Goal: Check status: Check status

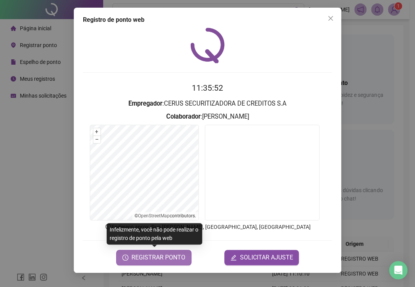
click at [166, 255] on span "REGISTRAR PONTO" at bounding box center [159, 257] width 54 height 9
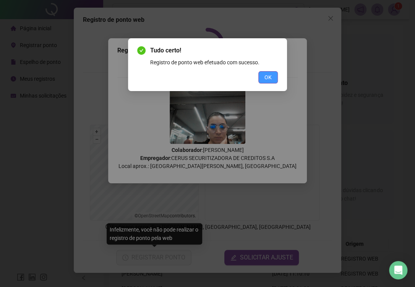
click at [271, 81] on button "OK" at bounding box center [269, 77] width 20 height 12
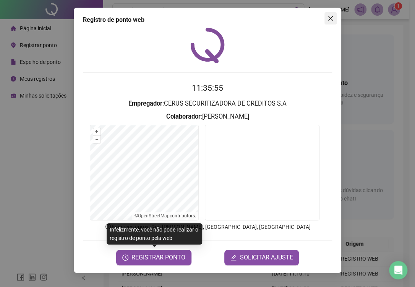
click at [330, 16] on icon "close" at bounding box center [331, 18] width 6 height 6
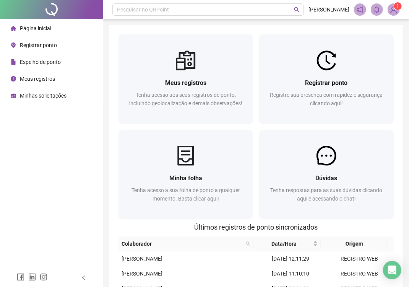
click at [24, 82] on span "Meus registros" at bounding box center [37, 79] width 35 height 6
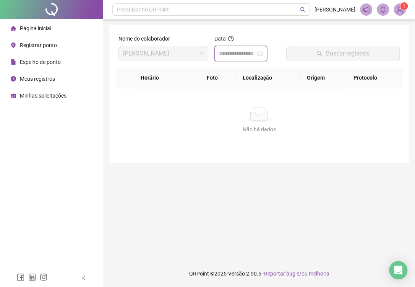
click at [251, 57] on input at bounding box center [237, 53] width 37 height 9
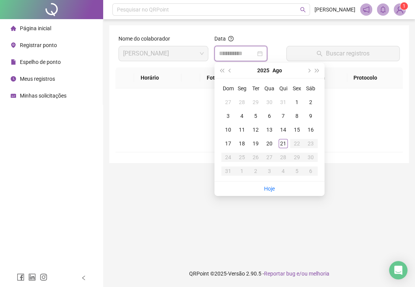
type input "**********"
click at [283, 147] on div "21" at bounding box center [283, 143] width 9 height 9
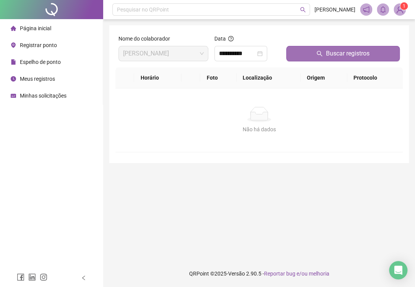
click at [306, 48] on button "Buscar registros" at bounding box center [344, 53] width 114 height 15
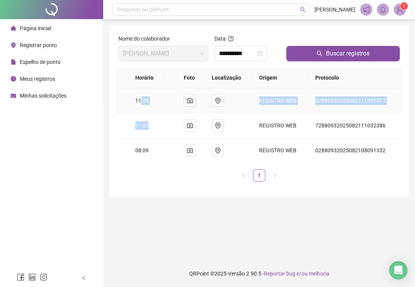
drag, startPoint x: 144, startPoint y: 109, endPoint x: 149, endPoint y: 129, distance: 20.4
click at [149, 129] on tbody "11:39 REGISTRO WEB 42880932025082111391017 11:03 REGISTRO WEB 72880932025082111…" at bounding box center [260, 125] width 288 height 75
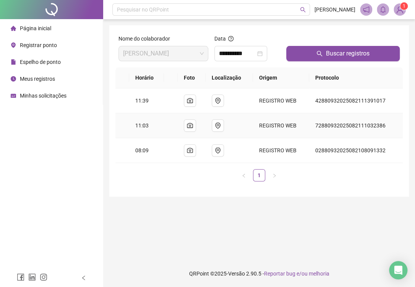
click at [176, 119] on td at bounding box center [171, 125] width 14 height 25
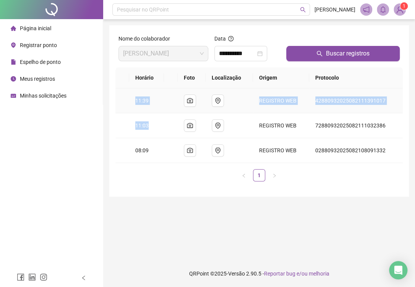
drag, startPoint x: 153, startPoint y: 119, endPoint x: 135, endPoint y: 96, distance: 29.3
click at [135, 96] on tbody "11:39 REGISTRO WEB 42880932025082111391017 11:03 REGISTRO WEB 72880932025082111…" at bounding box center [260, 125] width 288 height 75
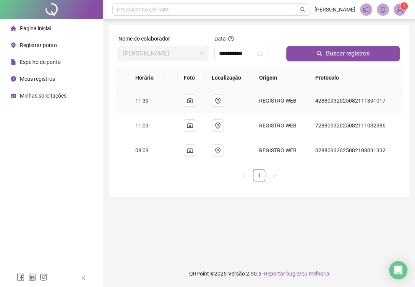
click at [168, 117] on td at bounding box center [171, 125] width 14 height 25
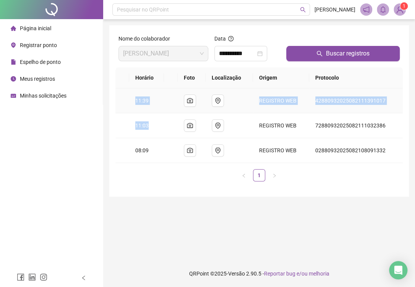
drag, startPoint x: 168, startPoint y: 126, endPoint x: 136, endPoint y: 102, distance: 39.9
click at [129, 89] on tbody "11:39 REGISTRO WEB 42880932025082111391017 11:03 REGISTRO WEB 72880932025082111…" at bounding box center [260, 125] width 288 height 75
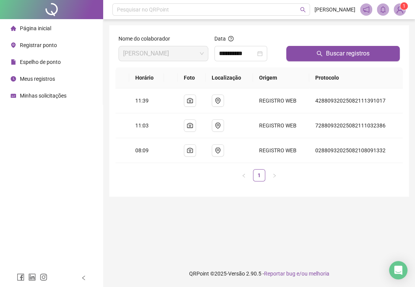
drag, startPoint x: 175, startPoint y: 185, endPoint x: 182, endPoint y: 186, distance: 6.9
click at [186, 189] on div "**********" at bounding box center [259, 110] width 300 height 171
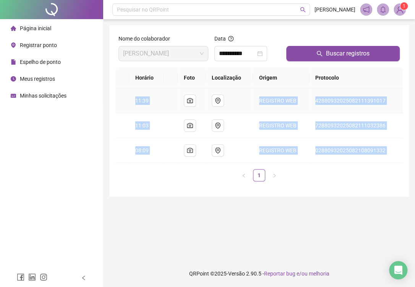
drag, startPoint x: 358, startPoint y: 164, endPoint x: 137, endPoint y: 91, distance: 233.3
click at [137, 91] on div "Horário Foto Localização Origem Protocolo 11:39 REGISTRO WEB 428809320250821113…" at bounding box center [260, 124] width 288 height 114
click at [171, 174] on ul "1" at bounding box center [260, 175] width 288 height 12
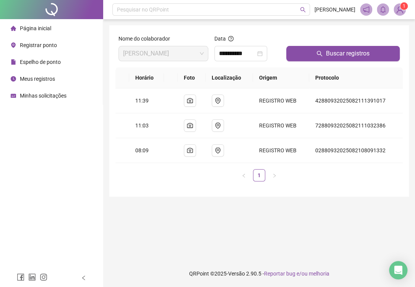
click at [21, 31] on span "Página inicial" at bounding box center [35, 28] width 31 height 6
